Goal: Task Accomplishment & Management: Manage account settings

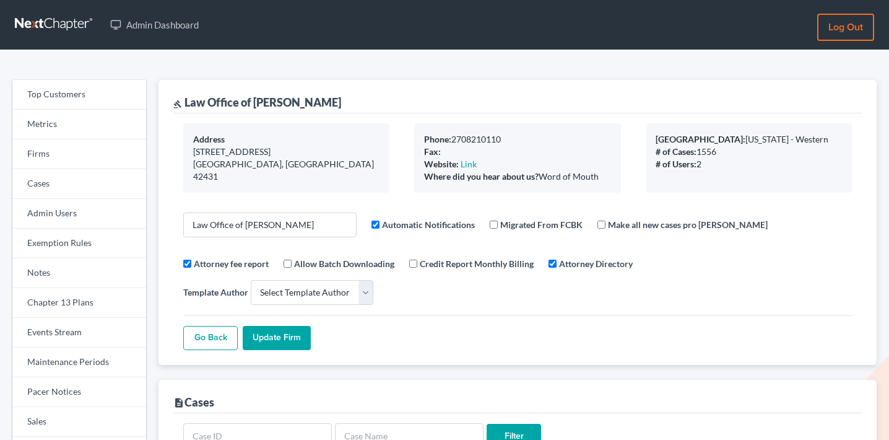
select select
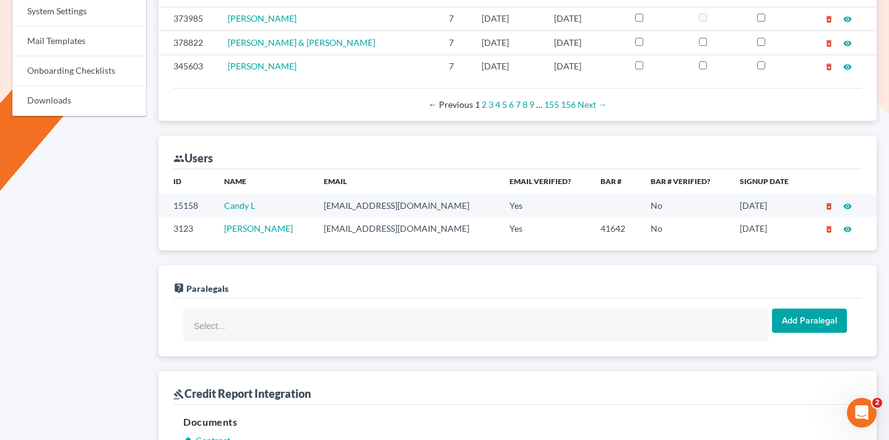
scroll to position [648, 0]
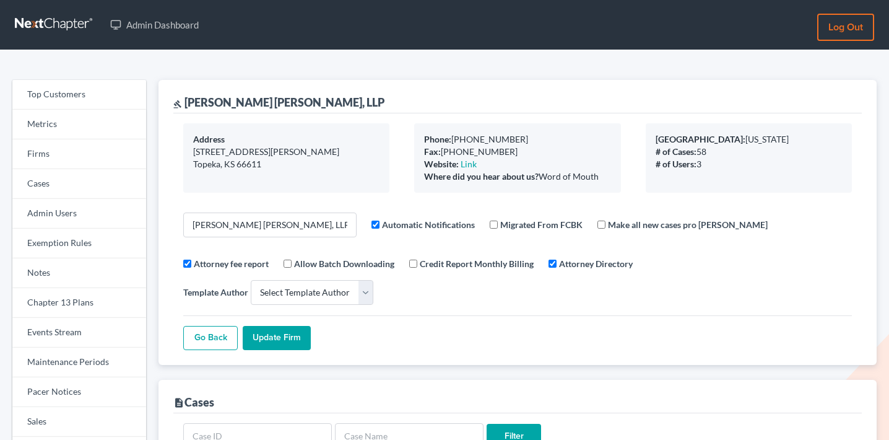
select select
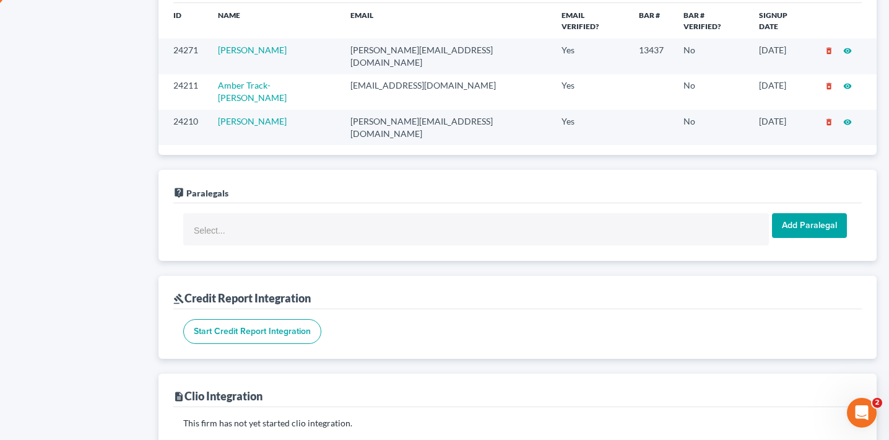
scroll to position [805, 0]
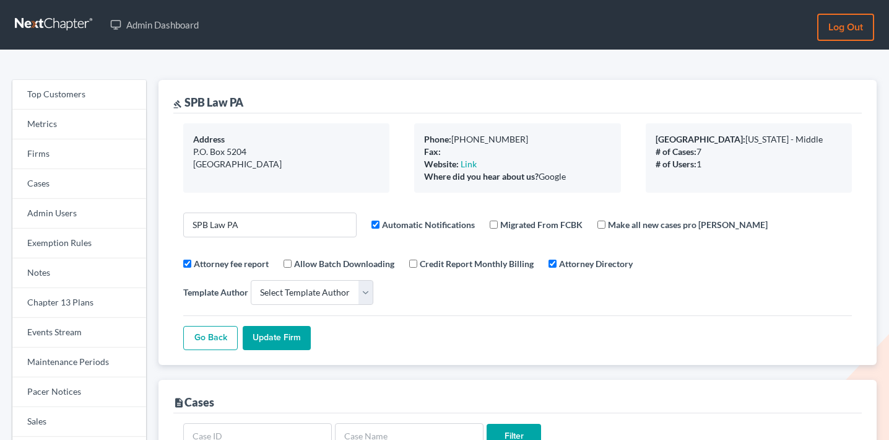
select select
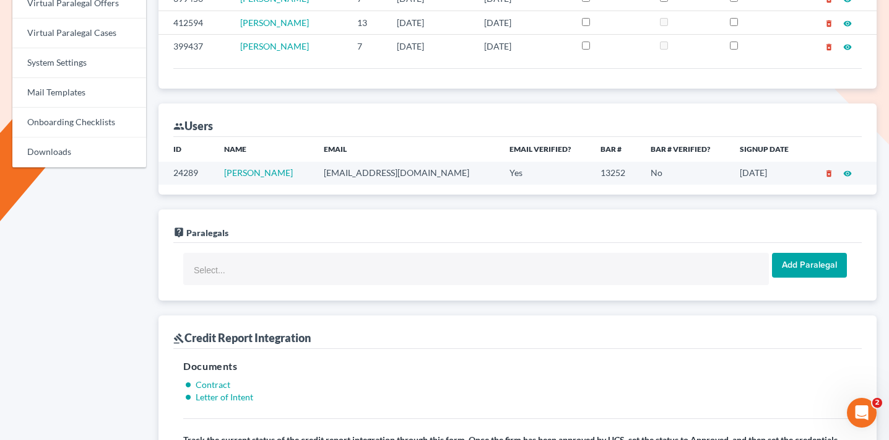
scroll to position [606, 0]
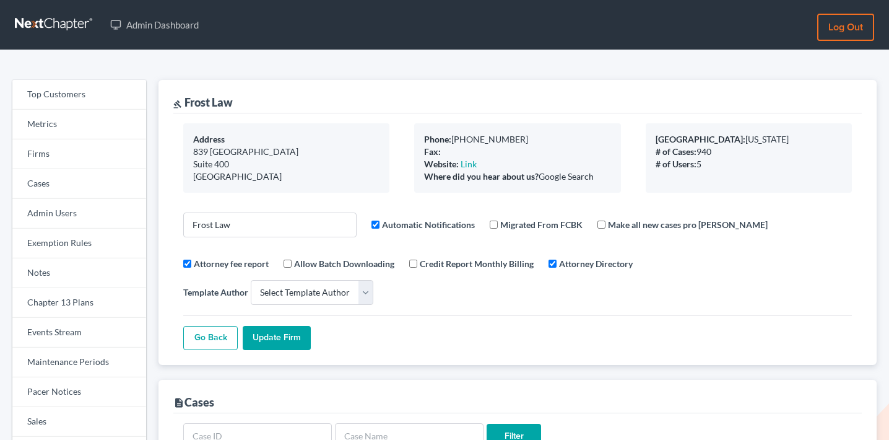
select select
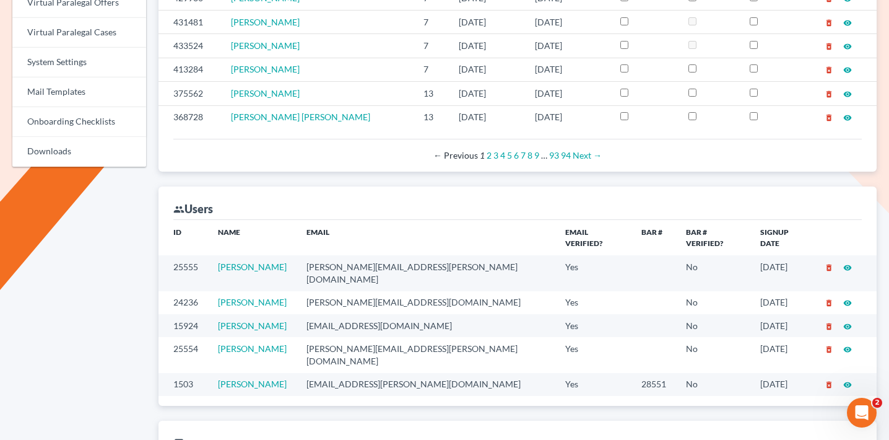
scroll to position [632, 0]
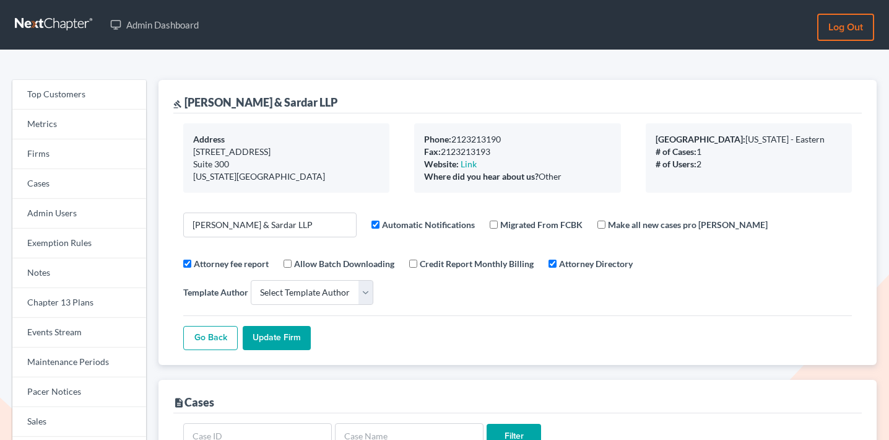
select select
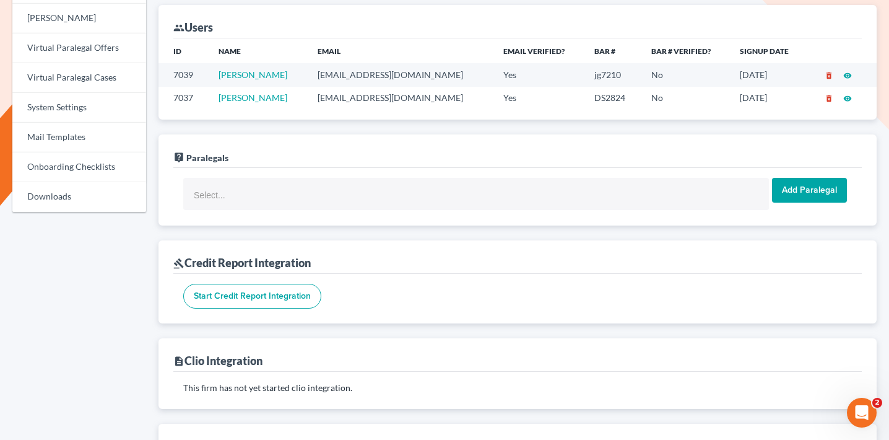
scroll to position [536, 0]
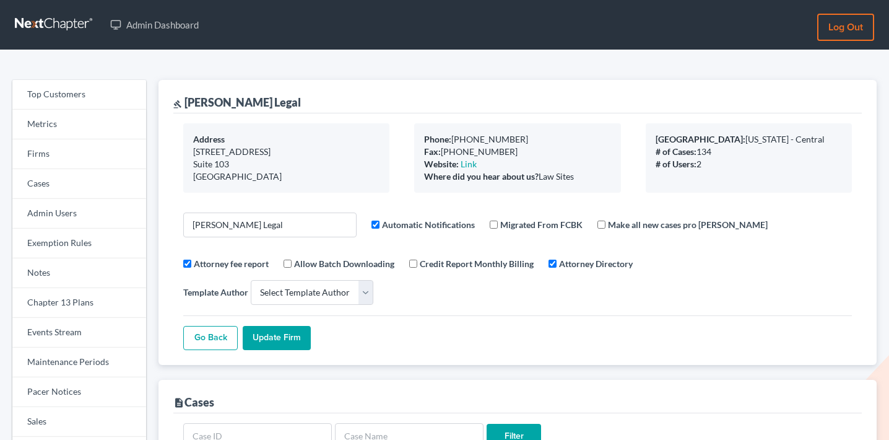
select select
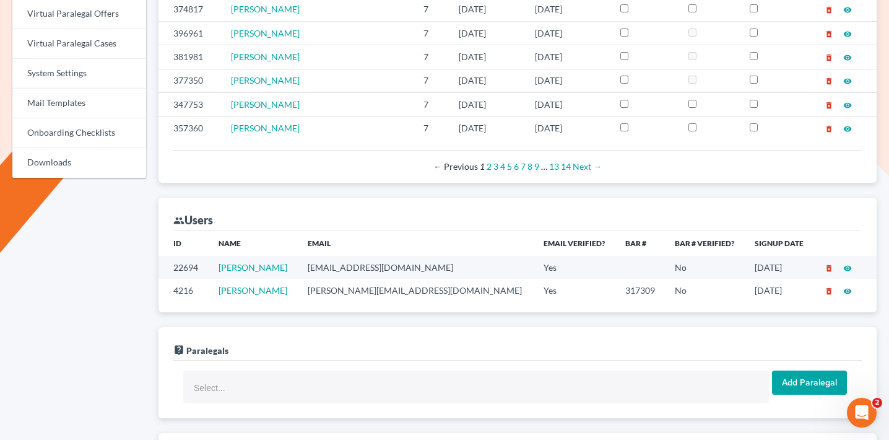
scroll to position [653, 0]
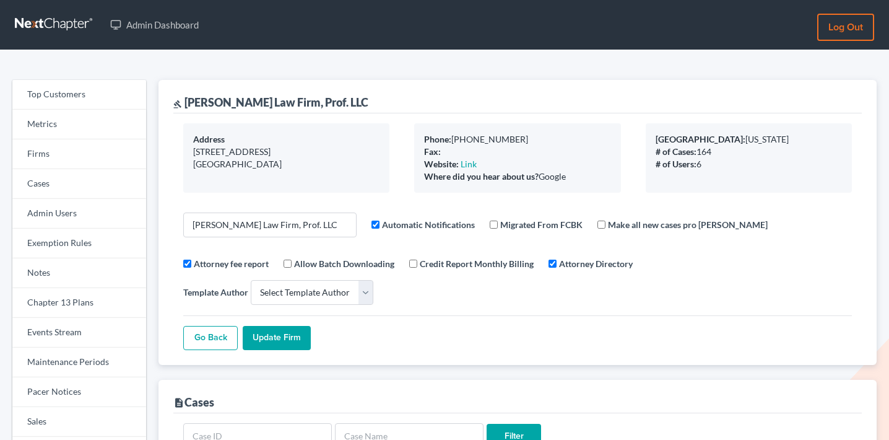
select select
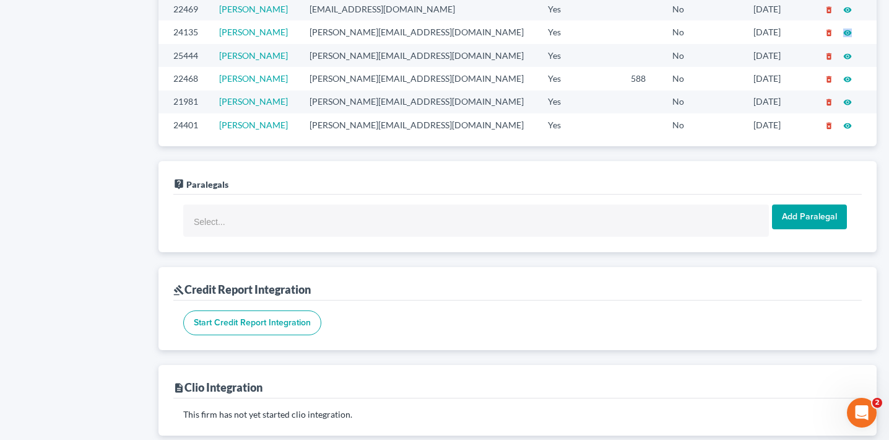
scroll to position [859, 0]
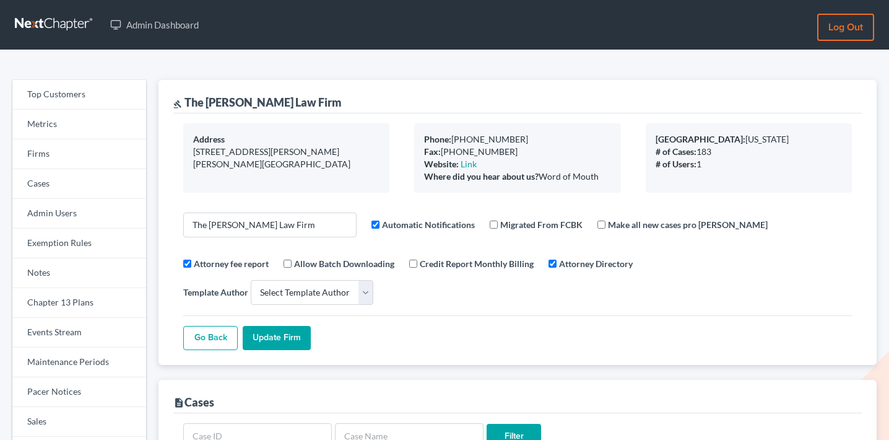
select select
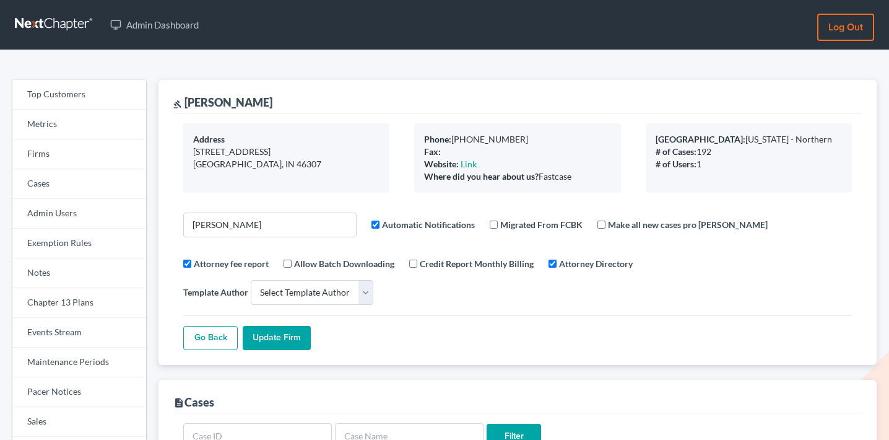
select select
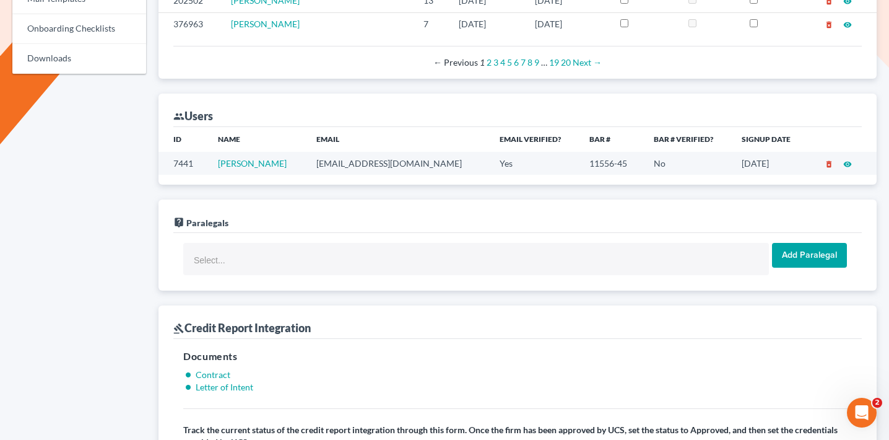
scroll to position [698, 0]
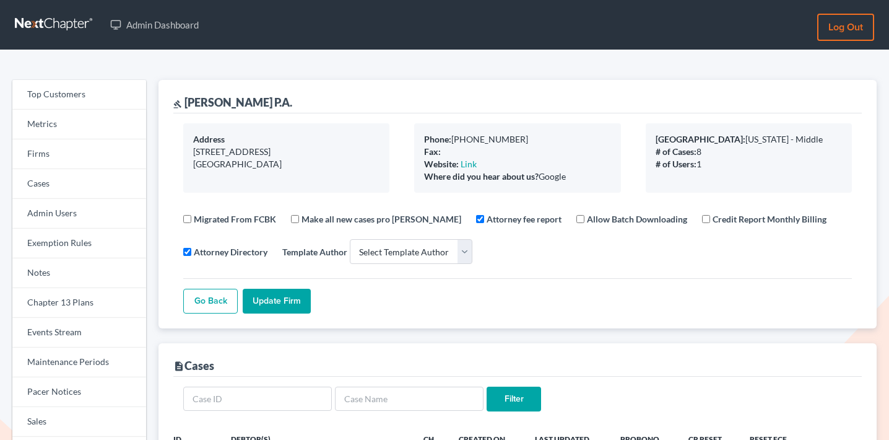
select select
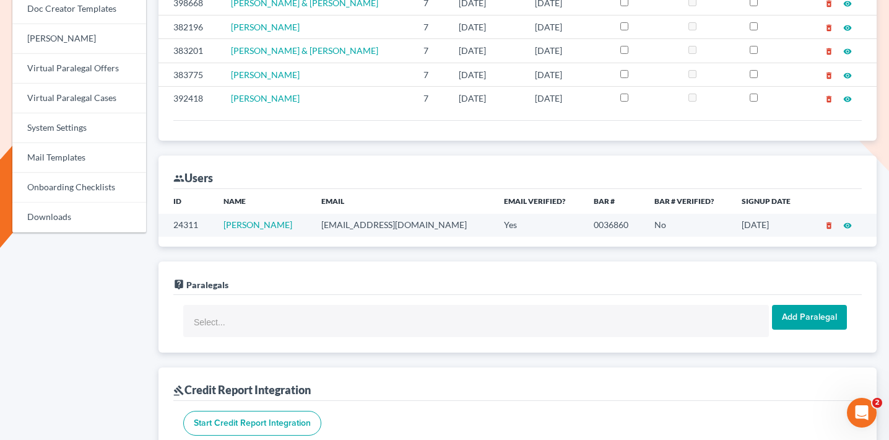
scroll to position [550, 0]
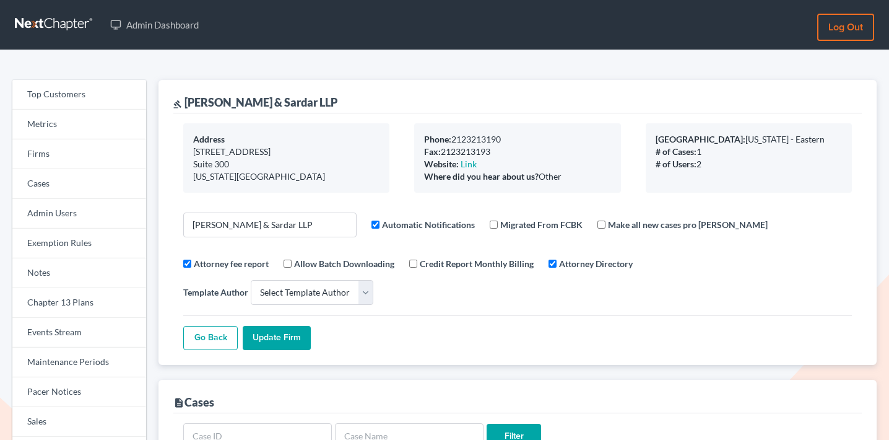
select select
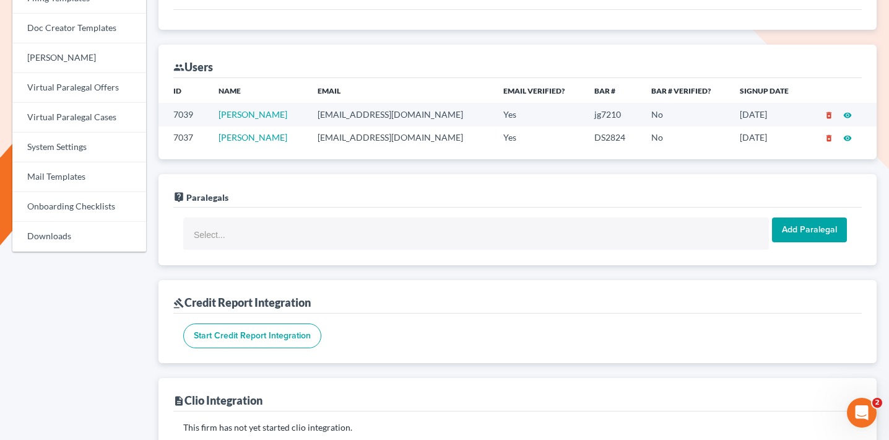
click at [347, 103] on td "jgaffney@silsar.com" at bounding box center [401, 114] width 186 height 23
copy td "jgaffney@silsar.com"
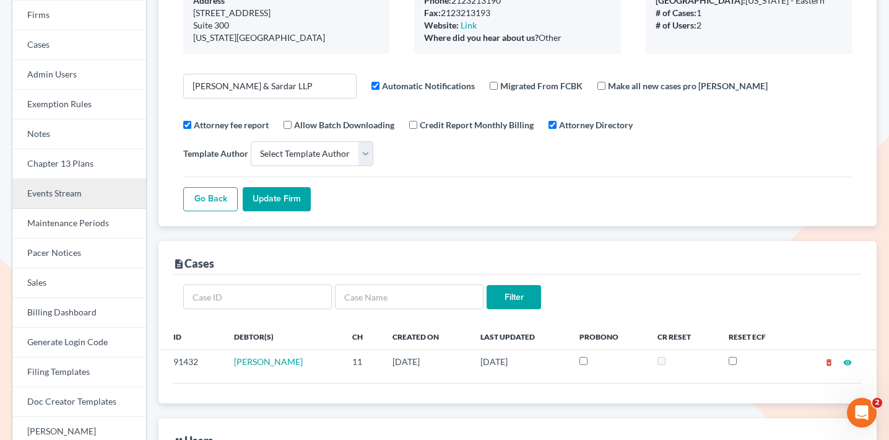
scroll to position [129, 0]
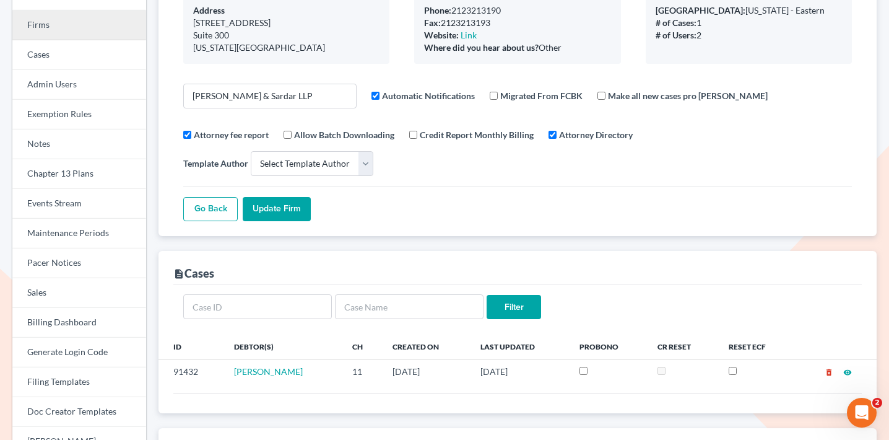
click at [69, 25] on link "Firms" at bounding box center [79, 26] width 134 height 30
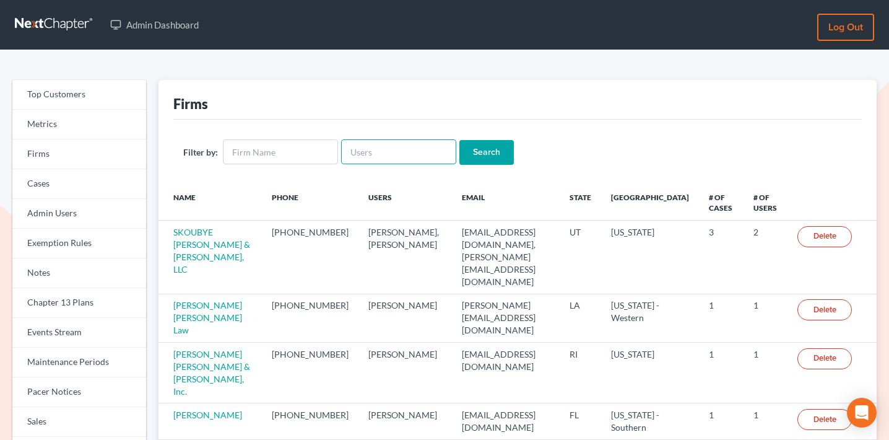
click at [365, 141] on input "text" at bounding box center [398, 151] width 115 height 25
paste input "christopher@jenningsandmesser.com"
type input "christopher@jenningsandmesser.com"
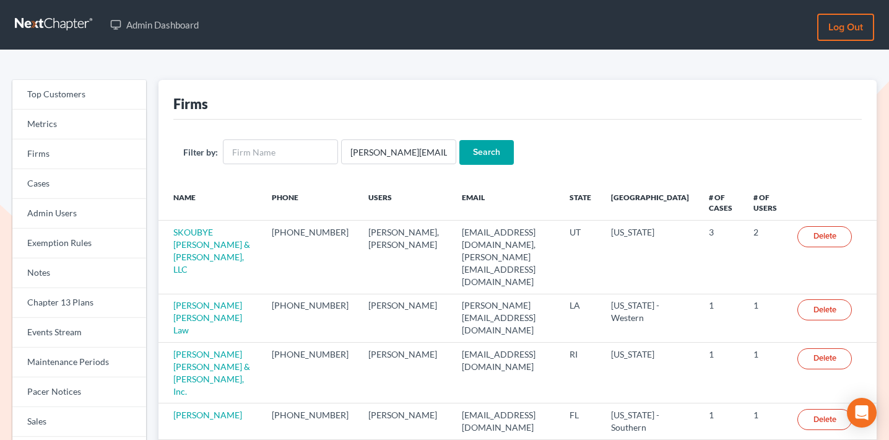
click at [463, 147] on input "Search" at bounding box center [487, 152] width 55 height 25
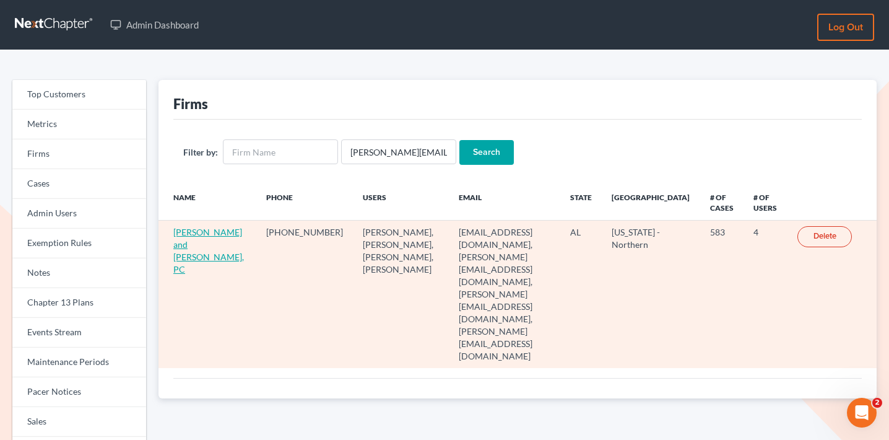
click at [195, 234] on link "Jennings and Messer, PC" at bounding box center [208, 251] width 71 height 48
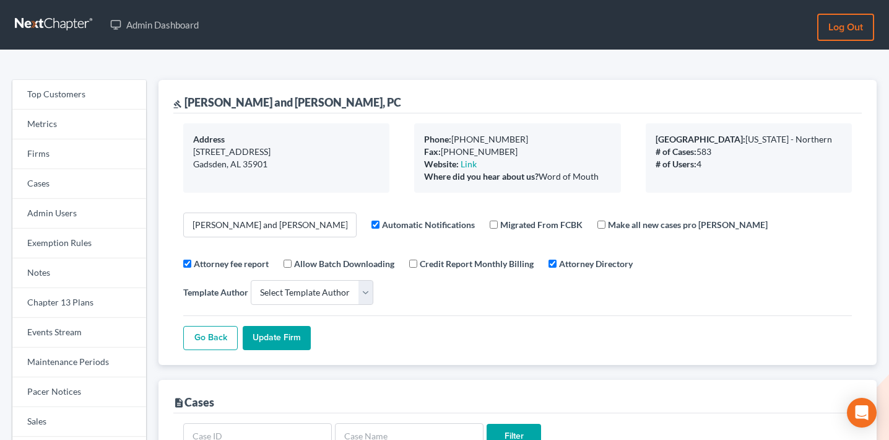
select select
drag, startPoint x: 315, startPoint y: 100, endPoint x: 183, endPoint y: 101, distance: 131.9
click at [183, 101] on div "gavel Jennings and Messer, PC" at bounding box center [517, 96] width 689 height 33
copy div "Jennings and Messer, PC"
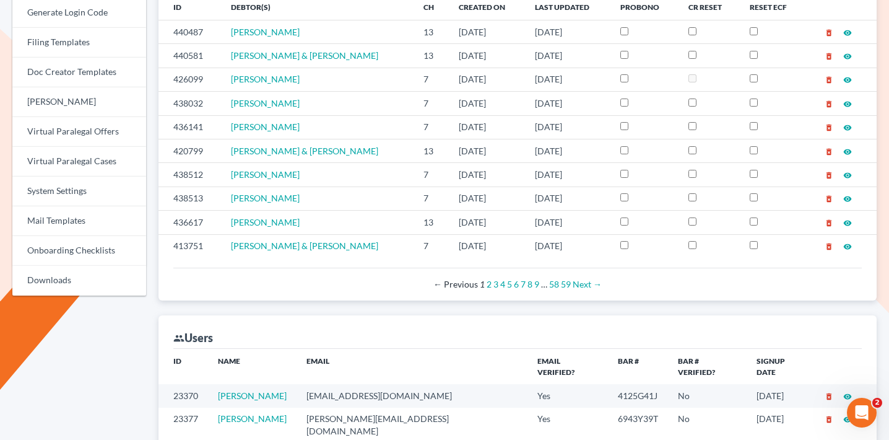
scroll to position [548, 0]
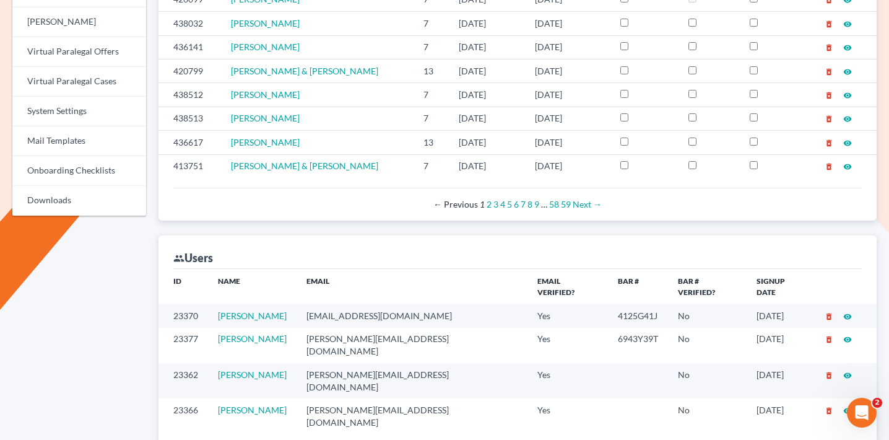
drag, startPoint x: 305, startPoint y: 306, endPoint x: 217, endPoint y: 302, distance: 88.1
click at [217, 328] on td "Christopher Messer" at bounding box center [252, 345] width 89 height 35
copy link "Christopher Messer"
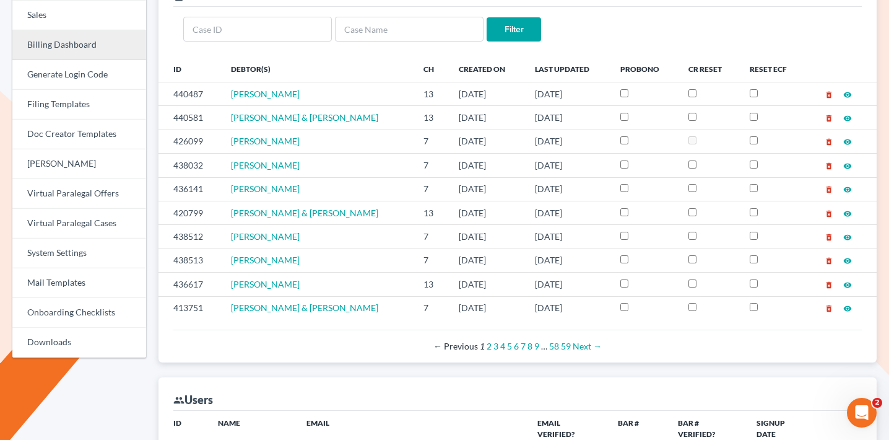
scroll to position [409, 0]
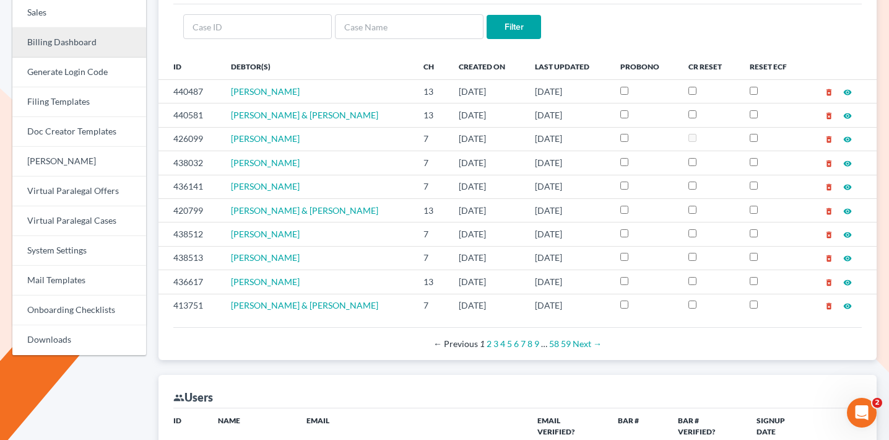
click at [87, 43] on link "Billing Dashboard" at bounding box center [79, 43] width 134 height 30
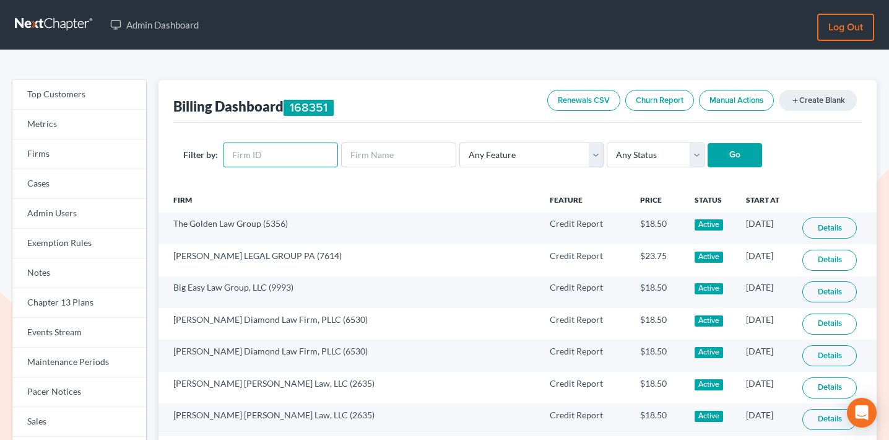
click at [271, 151] on input "text" at bounding box center [280, 154] width 115 height 25
paste input "11230"
type input "11230"
click at [648, 159] on select "Any Status Active Inactive Pending Expired Error Pending Charges" at bounding box center [656, 154] width 98 height 25
select select "active"
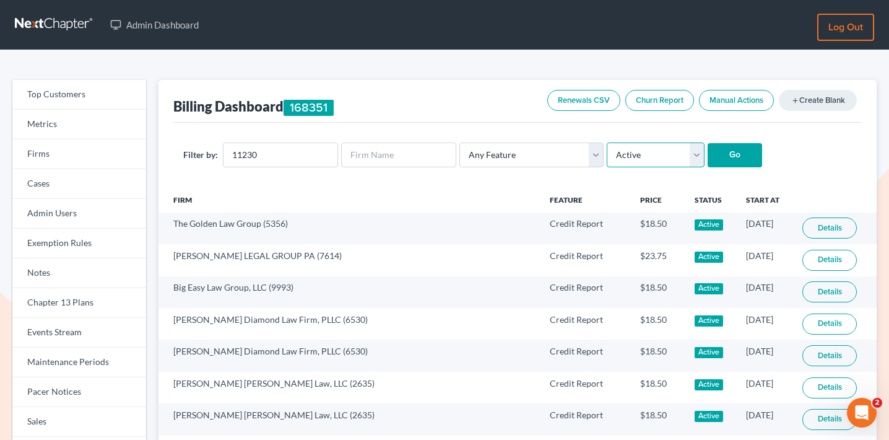
click at [607, 142] on select "Any Status Active Inactive Pending Expired Error Pending Charges" at bounding box center [656, 154] width 98 height 25
click at [713, 156] on input "Go" at bounding box center [735, 155] width 55 height 25
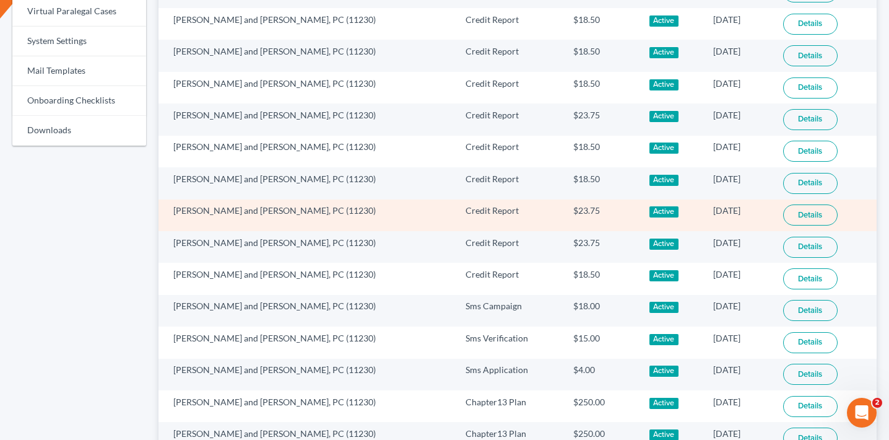
scroll to position [747, 0]
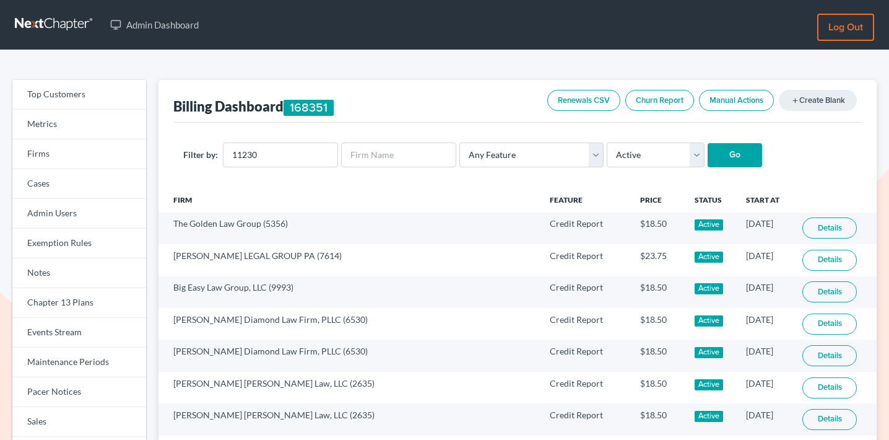
select select "active"
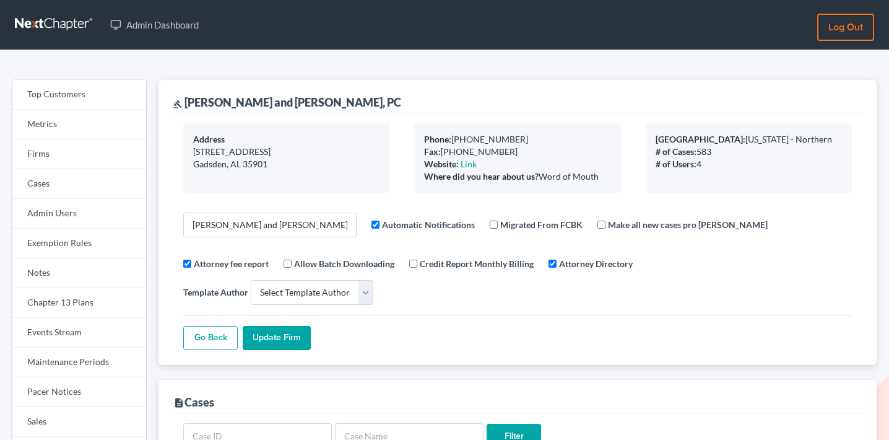
select select
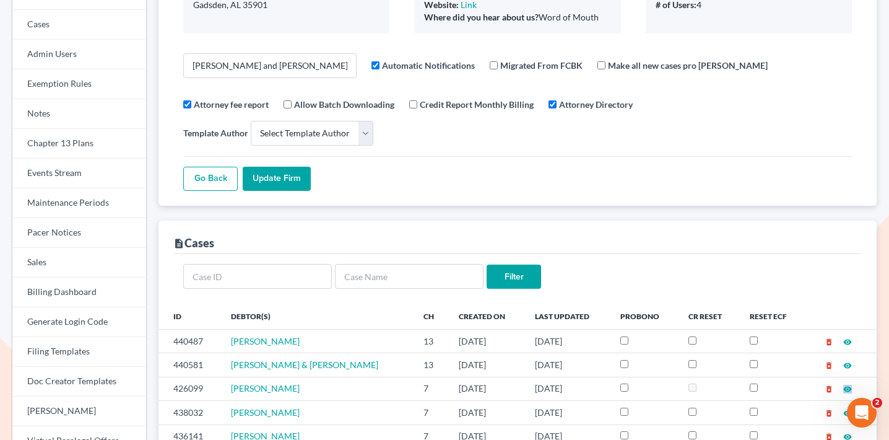
scroll to position [124, 0]
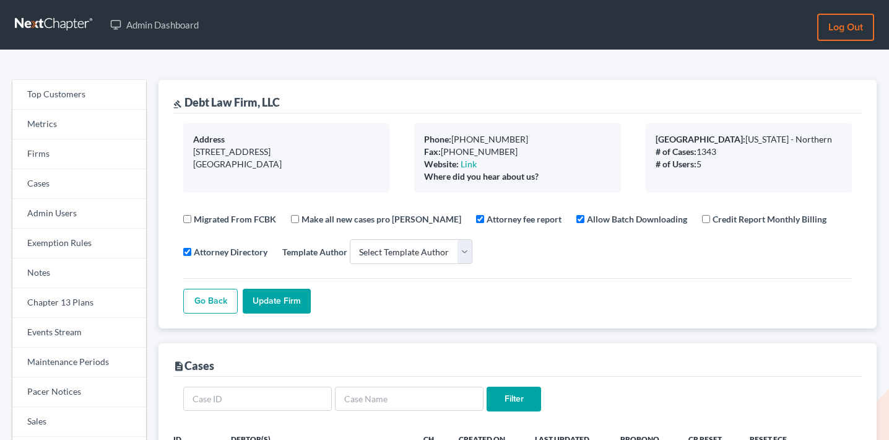
select select
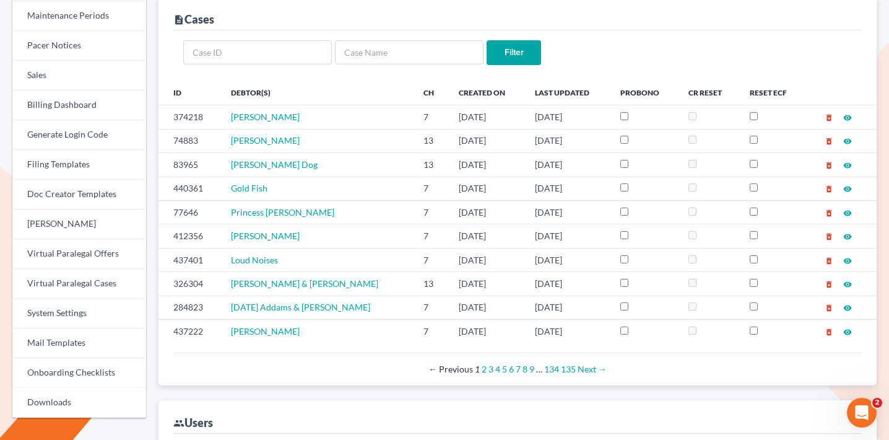
scroll to position [424, 0]
